Goal: Task Accomplishment & Management: Manage account settings

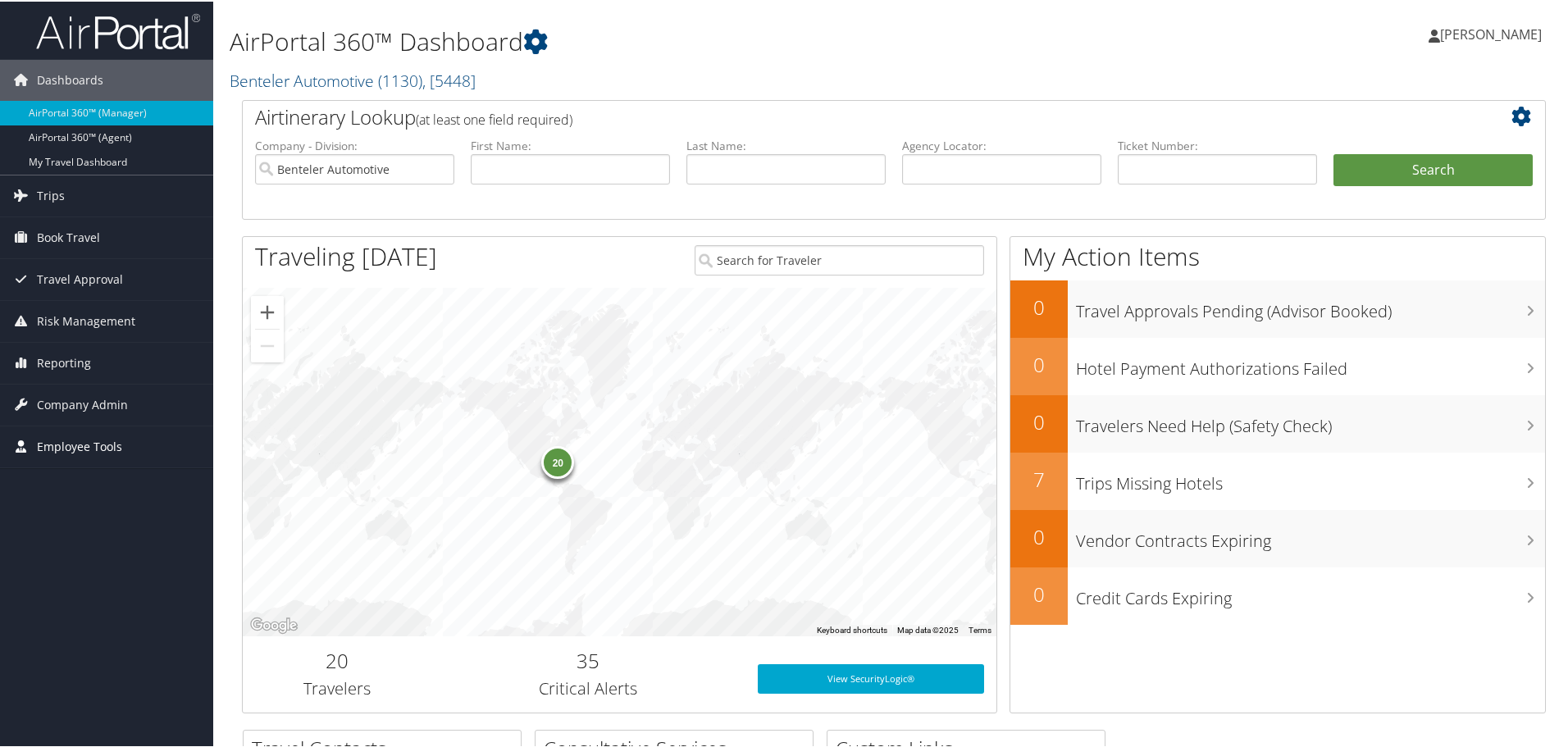
click at [73, 445] on span "Employee Tools" at bounding box center [79, 445] width 85 height 41
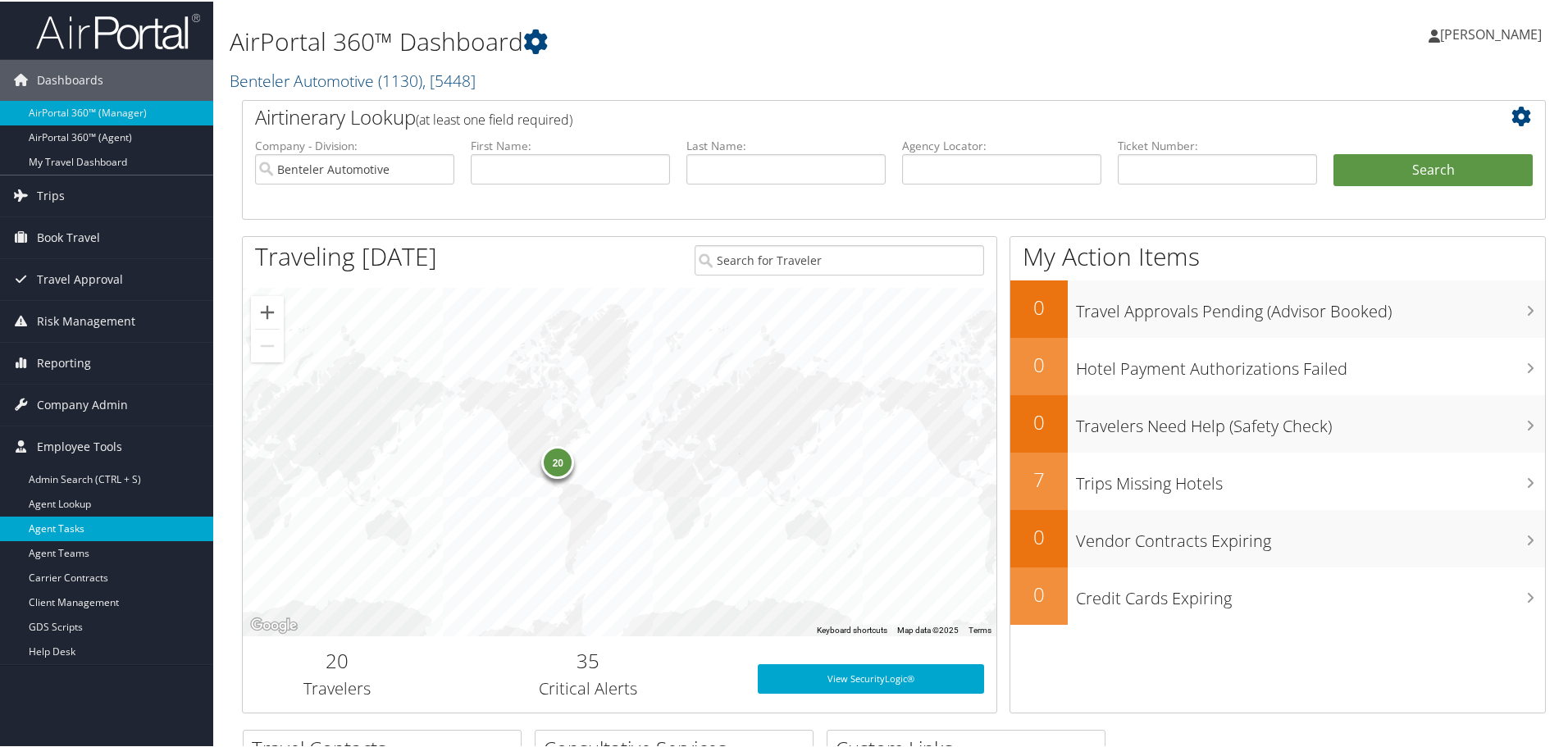
click at [72, 530] on link "Agent Tasks" at bounding box center [106, 527] width 213 height 24
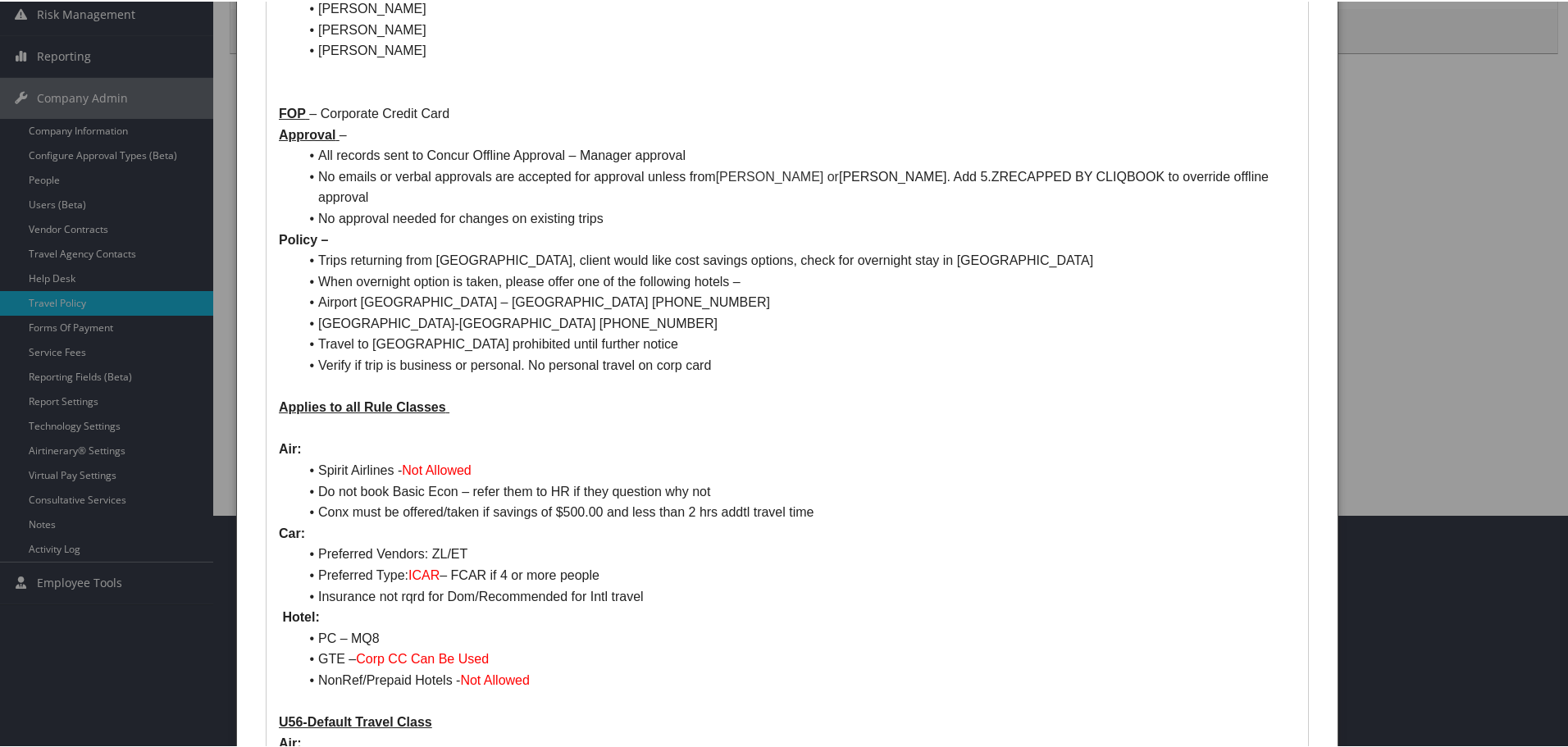
scroll to position [246, 0]
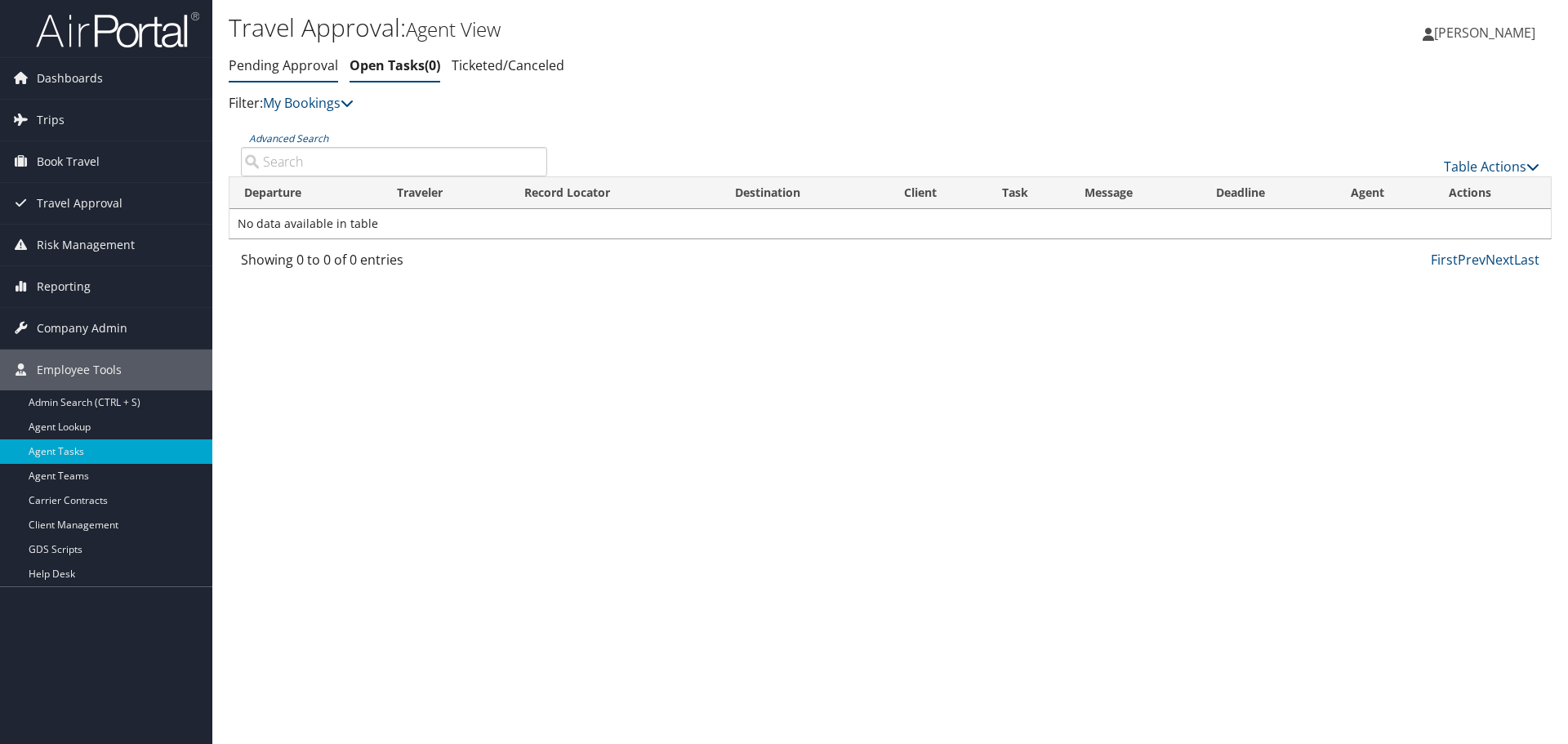
click at [278, 59] on link "Pending Approval" at bounding box center [283, 65] width 110 height 18
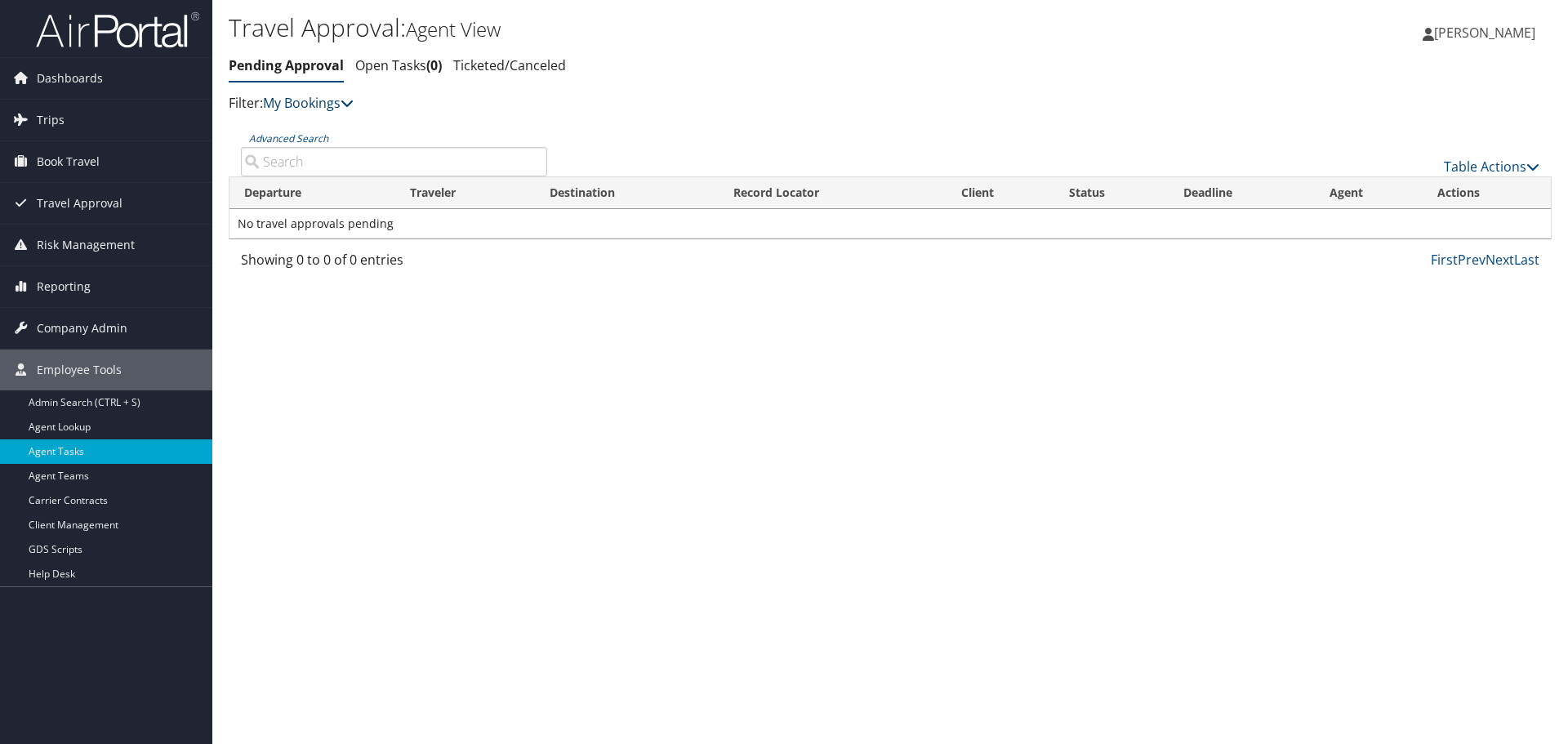
click at [354, 106] on icon at bounding box center [347, 102] width 13 height 13
click at [321, 126] on link "My TMC" at bounding box center [374, 128] width 214 height 28
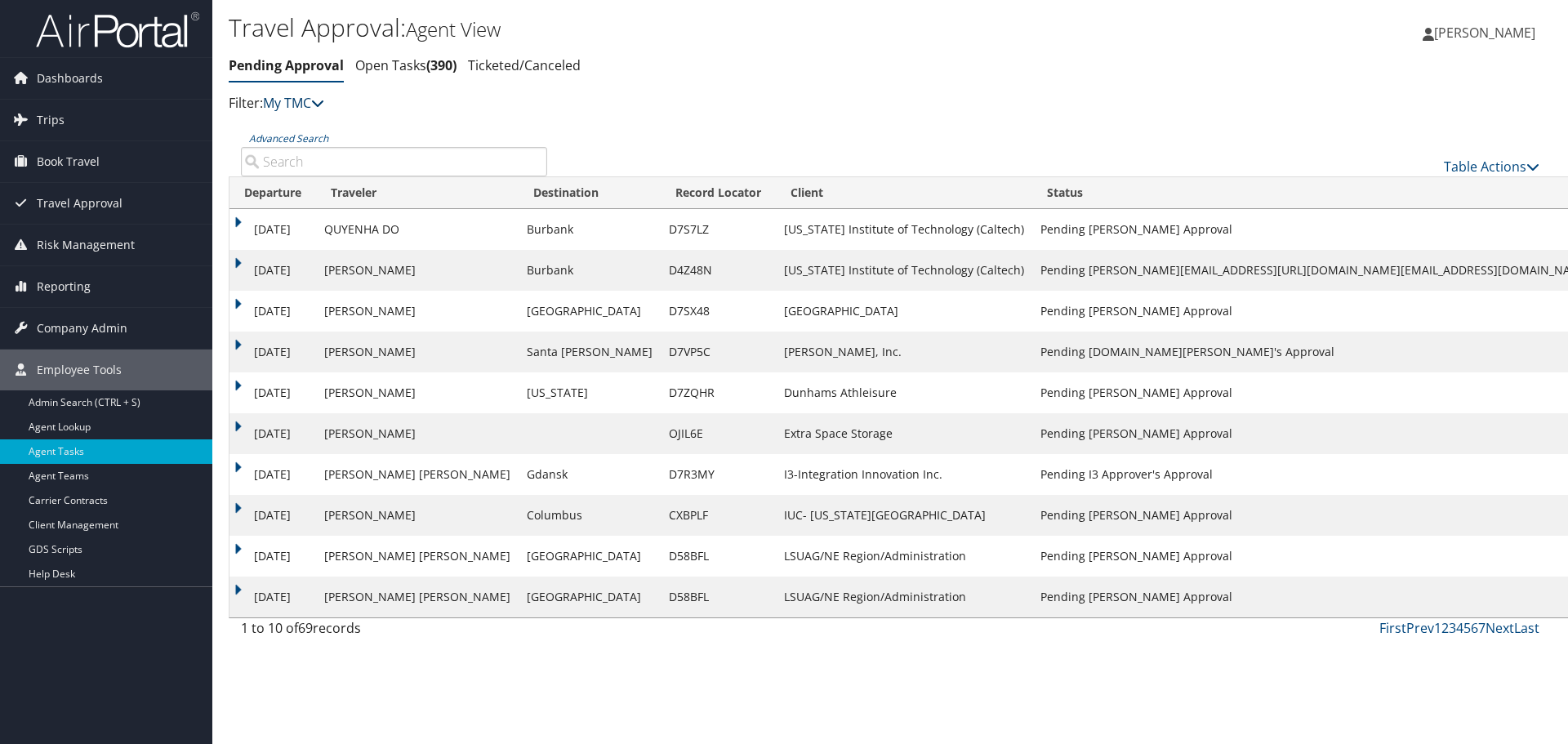
click at [324, 104] on icon at bounding box center [317, 102] width 13 height 13
click at [310, 132] on link "My Bookings" at bounding box center [374, 128] width 214 height 28
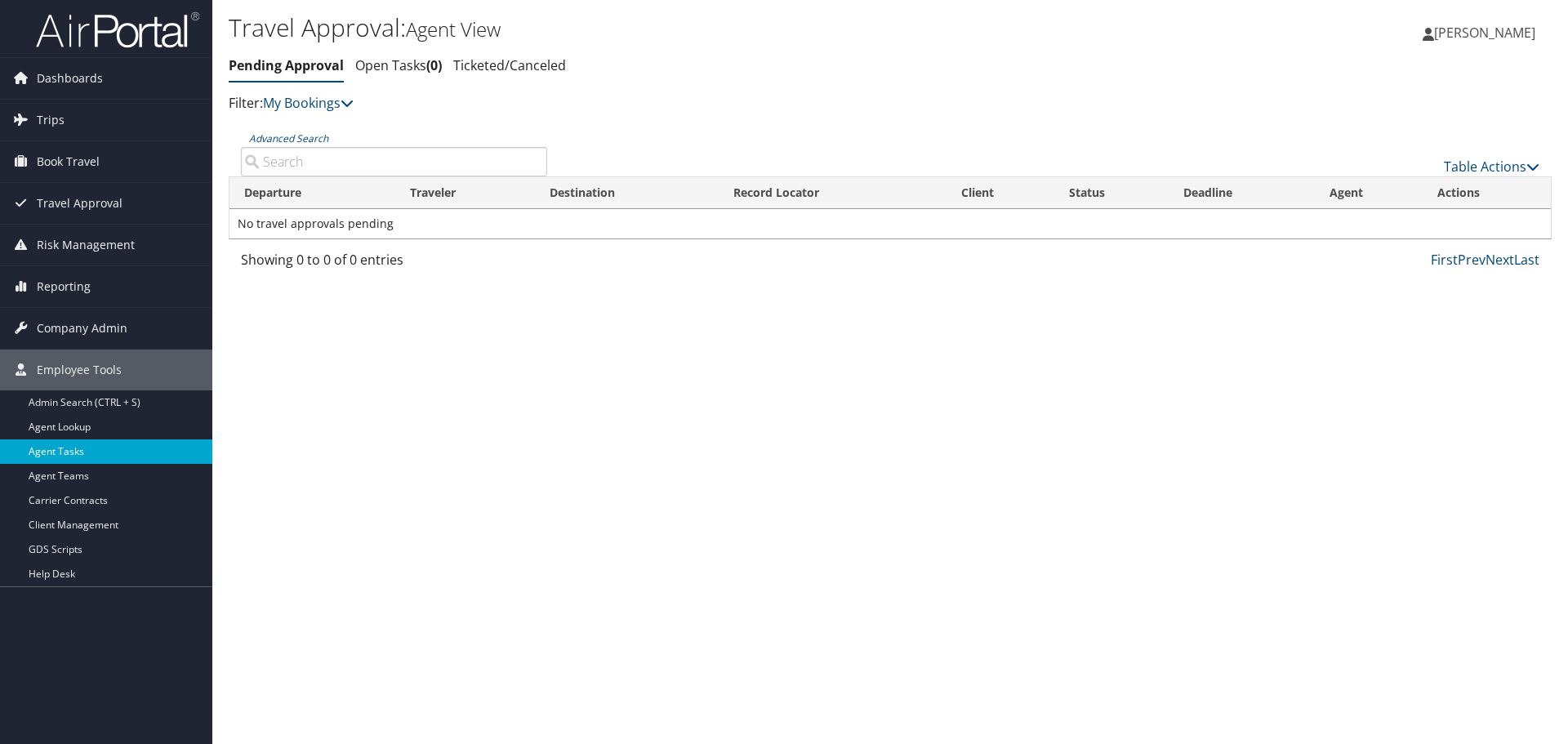
click at [62, 451] on link "Agent Tasks" at bounding box center [106, 452] width 212 height 24
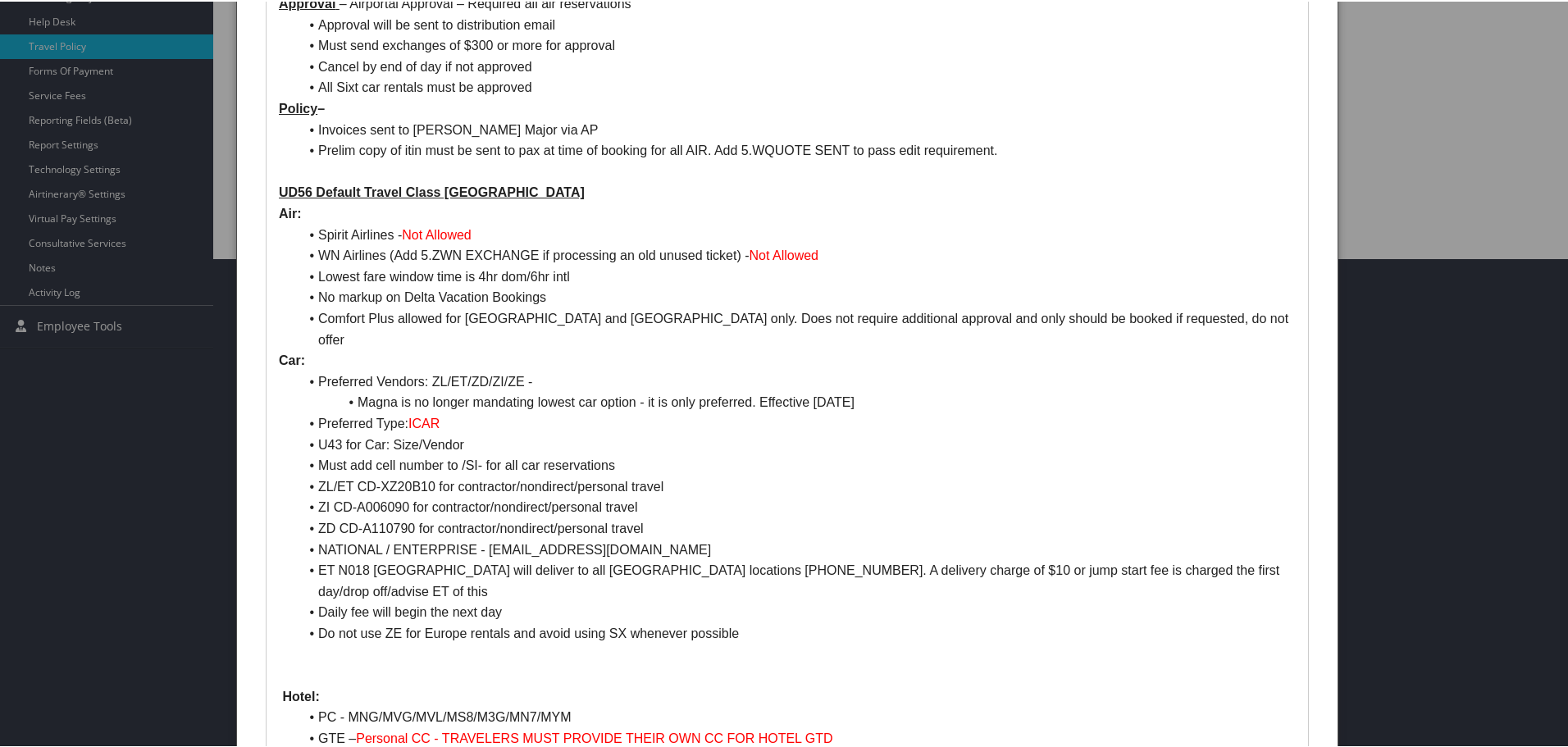
scroll to position [492, 0]
